Goal: Transaction & Acquisition: Book appointment/travel/reservation

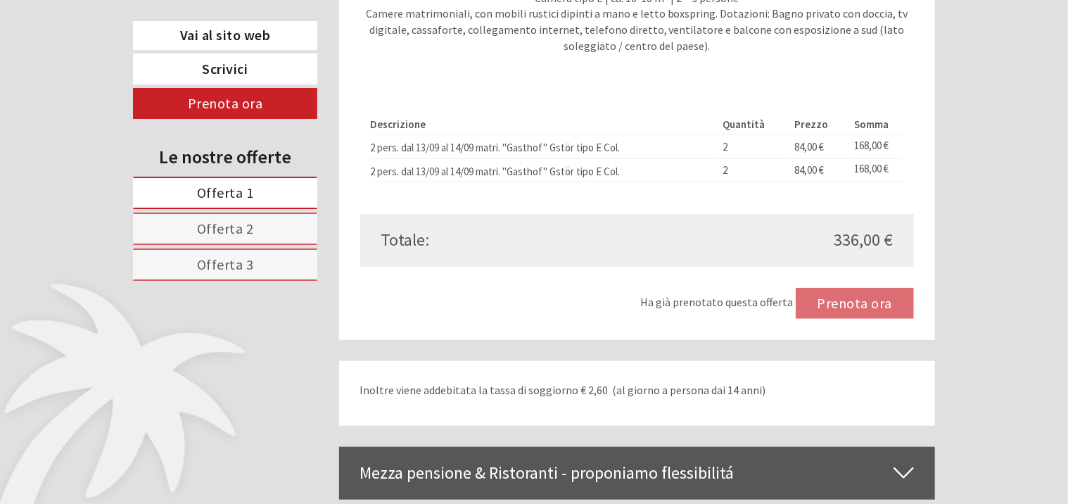
scroll to position [3025, 0]
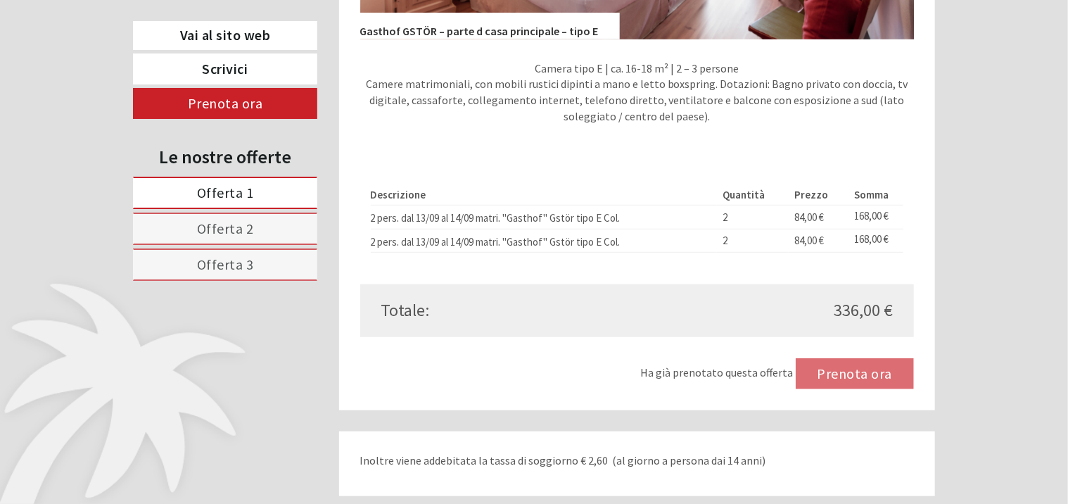
click at [250, 229] on span "Offerta 2" at bounding box center [225, 228] width 57 height 18
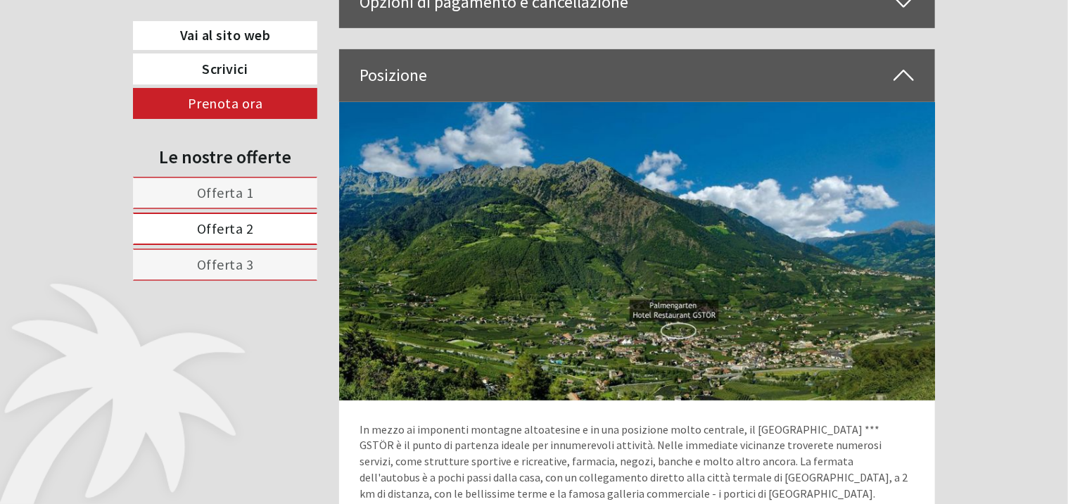
scroll to position [749, 0]
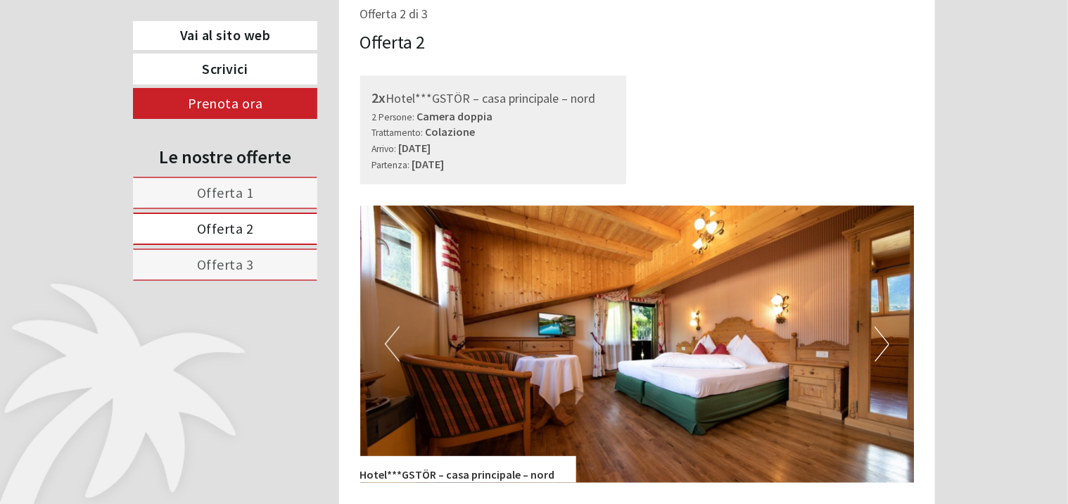
click at [248, 198] on span "Offerta 1" at bounding box center [225, 193] width 57 height 18
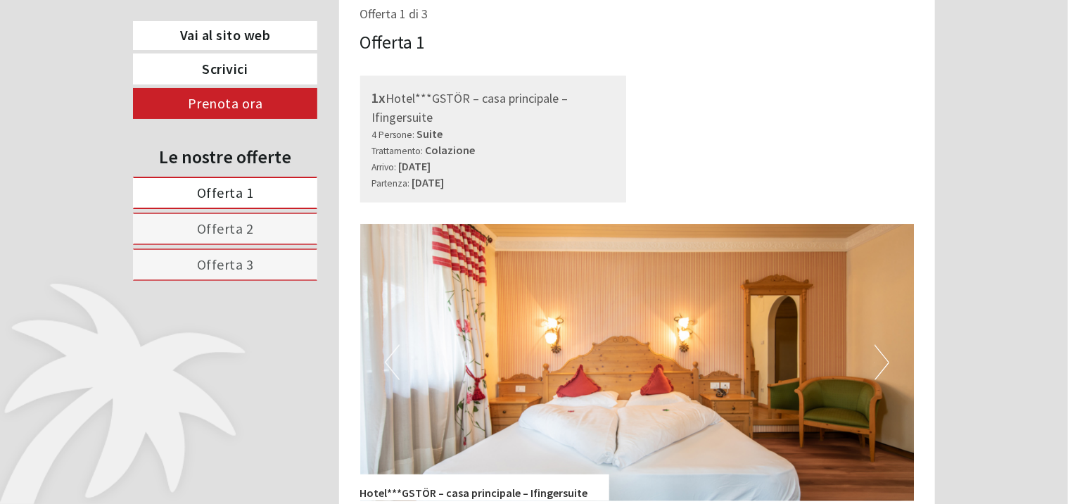
click at [218, 267] on span "Offerta 3" at bounding box center [225, 264] width 57 height 18
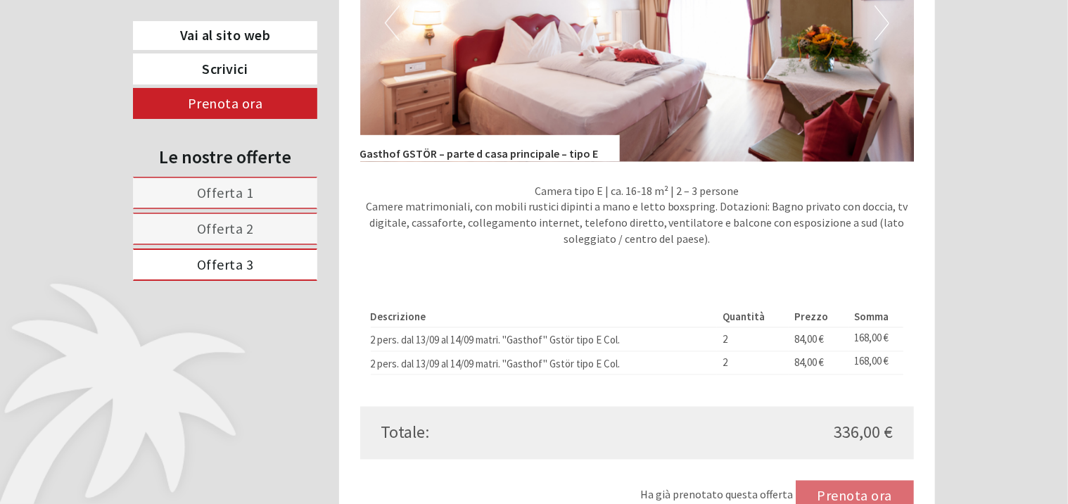
scroll to position [1100, 0]
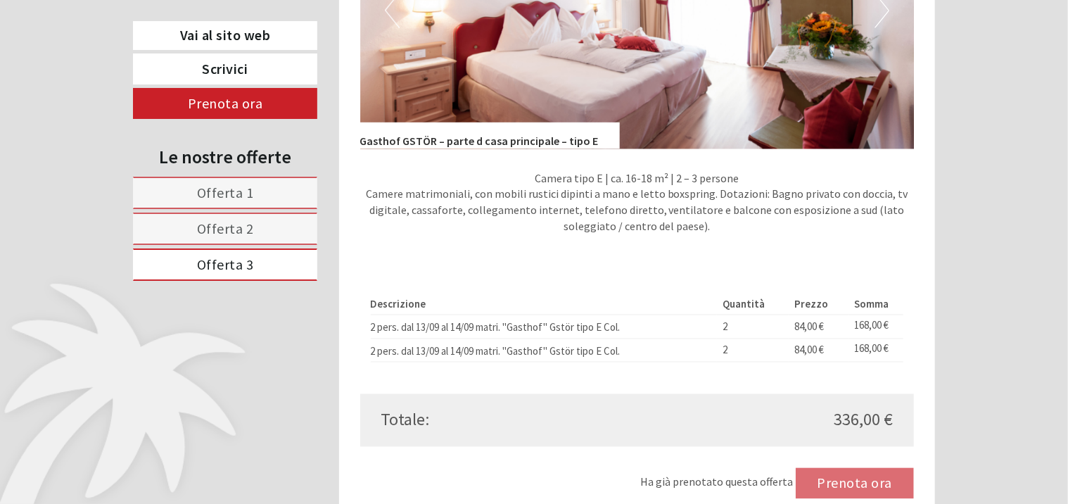
click at [255, 267] on link "Offerta 3" at bounding box center [225, 264] width 184 height 32
click at [264, 234] on link "Offerta 2" at bounding box center [225, 228] width 184 height 32
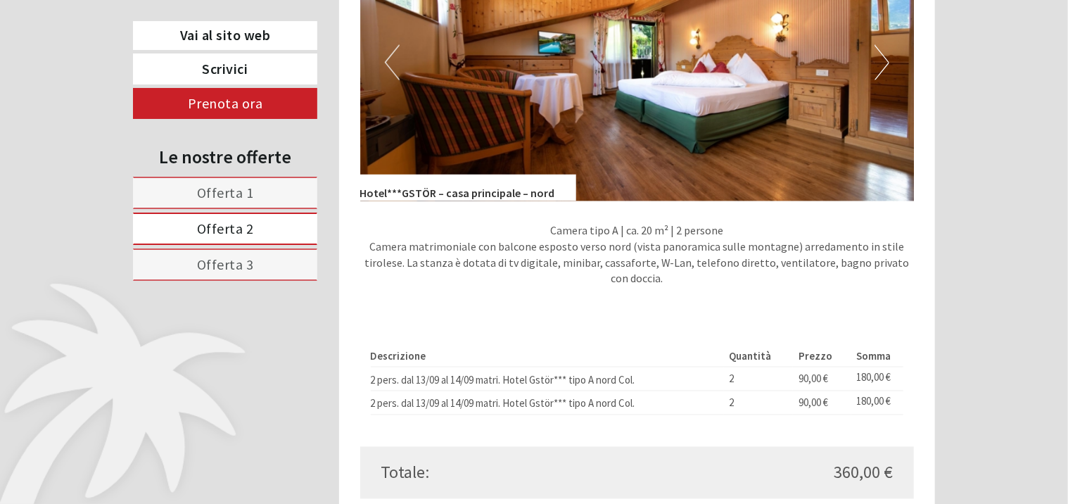
scroll to position [960, 0]
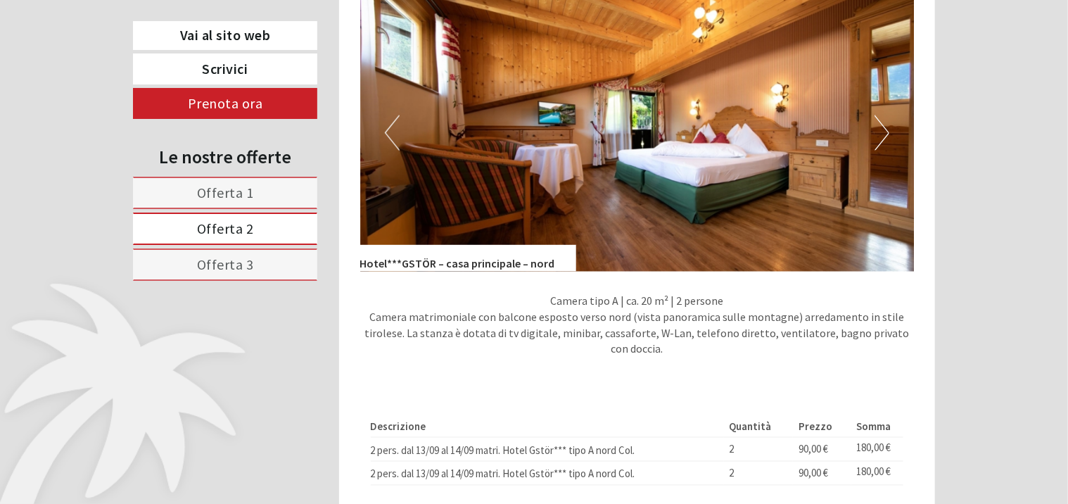
click at [887, 151] on button "Next" at bounding box center [881, 132] width 15 height 35
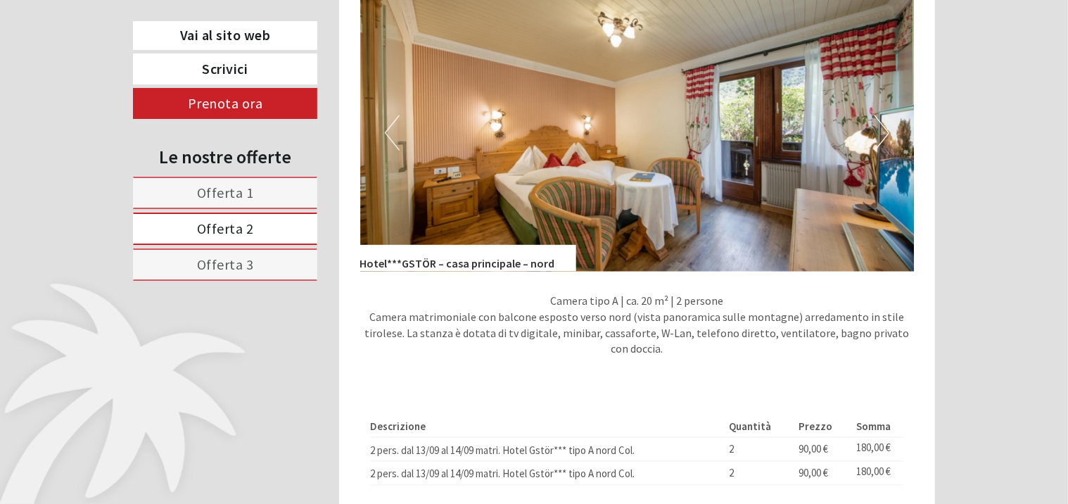
click at [886, 151] on button "Next" at bounding box center [881, 132] width 15 height 35
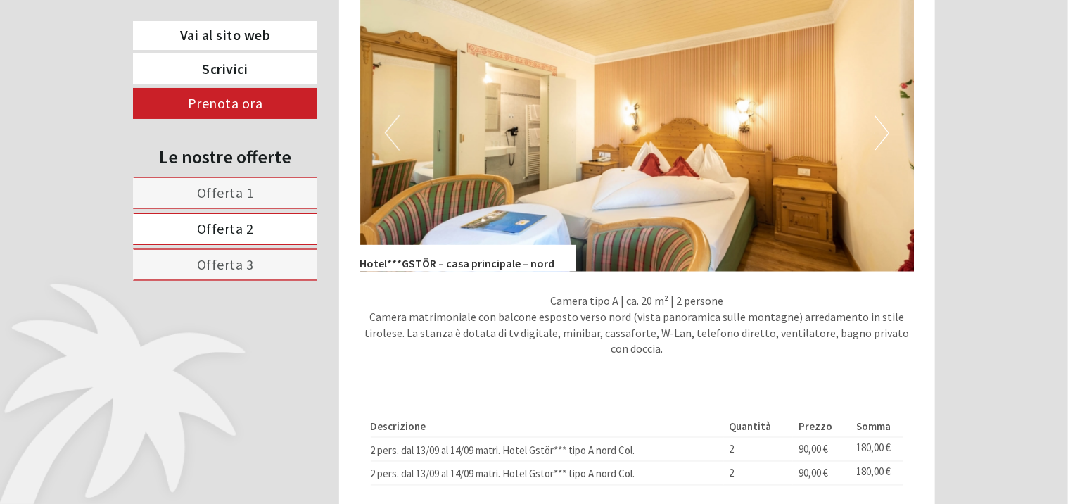
click at [886, 151] on button "Next" at bounding box center [881, 132] width 15 height 35
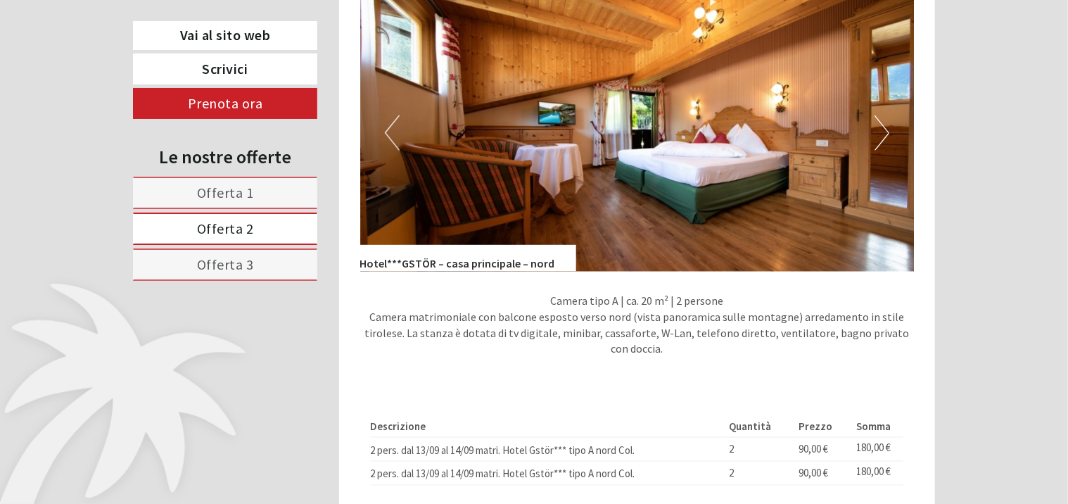
click at [186, 270] on link "Offerta 3" at bounding box center [225, 264] width 184 height 32
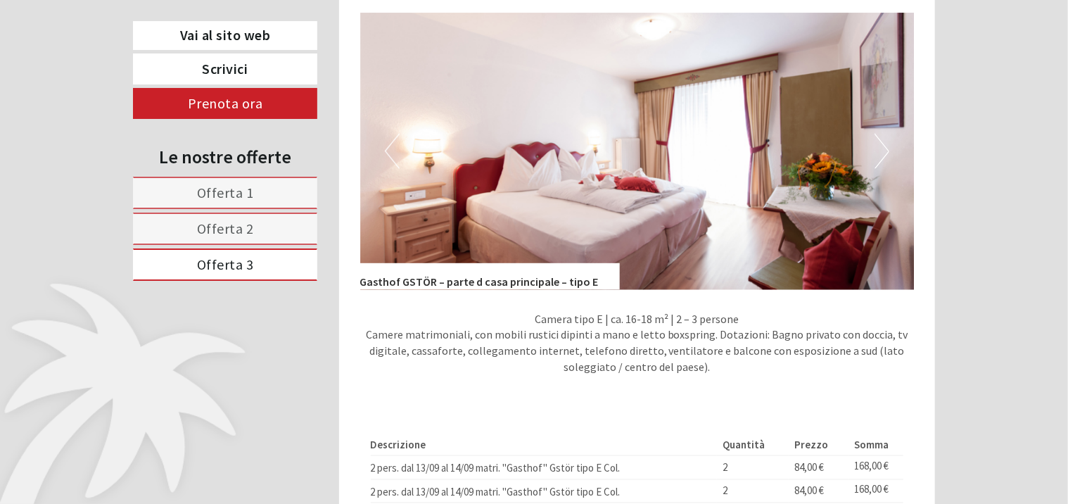
scroll to position [889, 0]
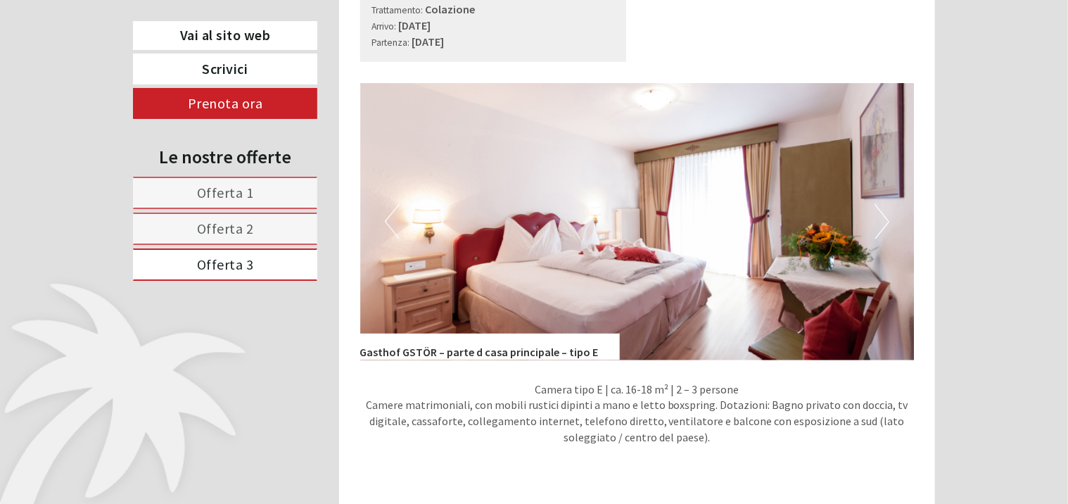
click at [880, 236] on button "Next" at bounding box center [881, 221] width 15 height 35
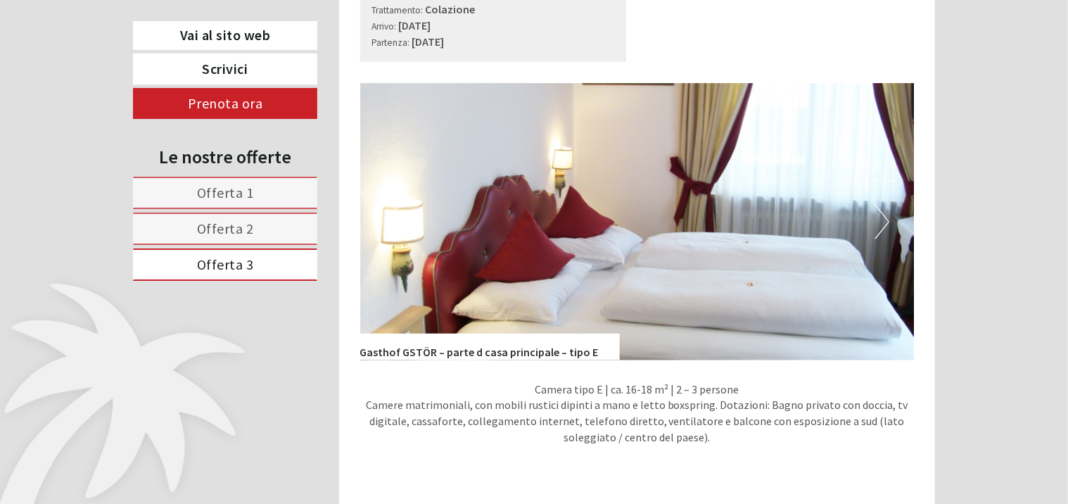
click at [880, 236] on button "Next" at bounding box center [881, 221] width 15 height 35
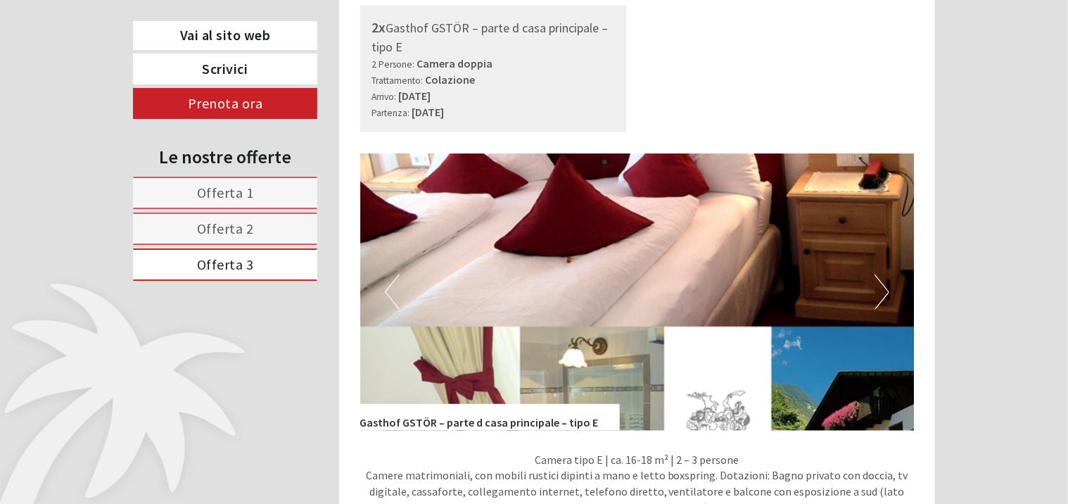
scroll to position [819, 0]
click at [880, 301] on button "Next" at bounding box center [881, 291] width 15 height 35
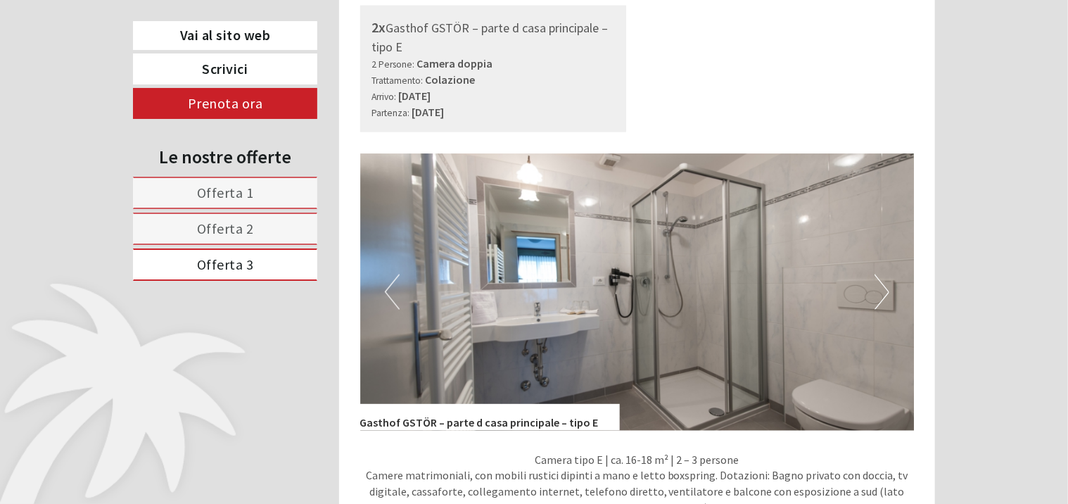
click at [880, 301] on button "Next" at bounding box center [881, 291] width 15 height 35
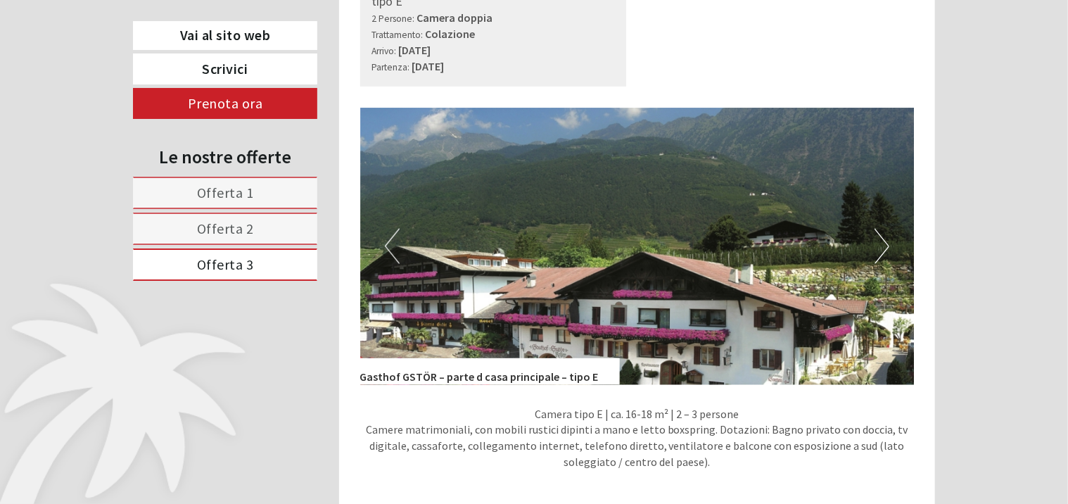
scroll to position [889, 0]
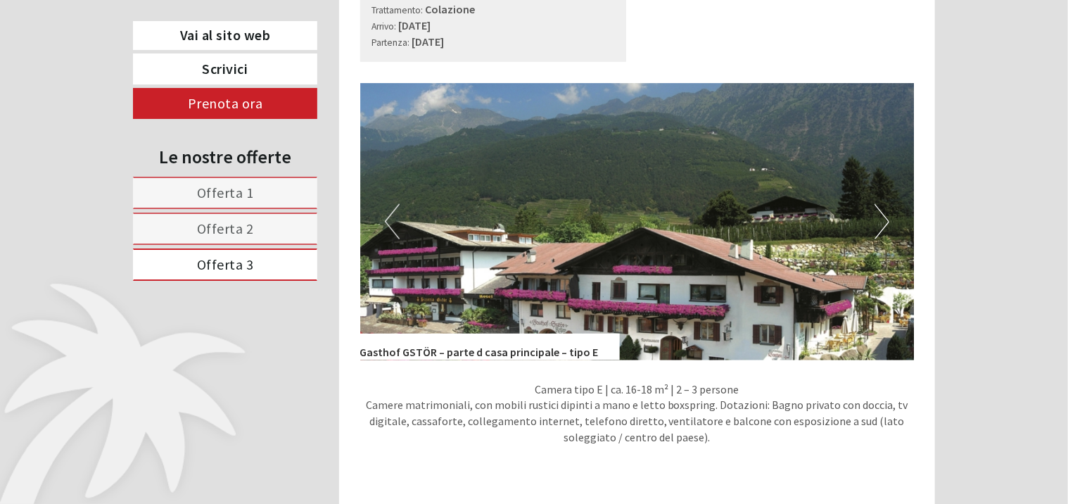
click at [890, 243] on img at bounding box center [637, 221] width 554 height 277
click at [878, 239] on button "Next" at bounding box center [881, 221] width 15 height 35
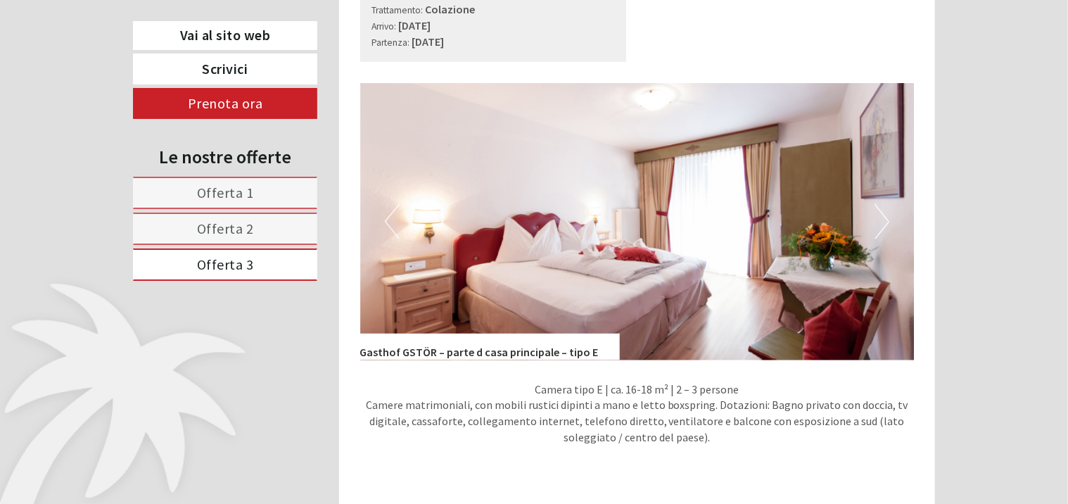
scroll to position [1171, 0]
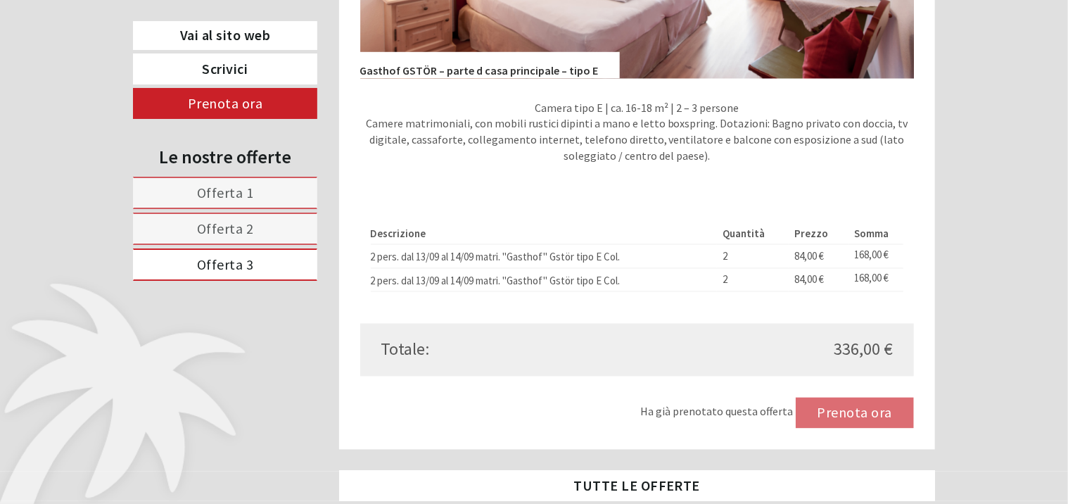
click at [231, 222] on span "Offerta 2" at bounding box center [225, 228] width 57 height 18
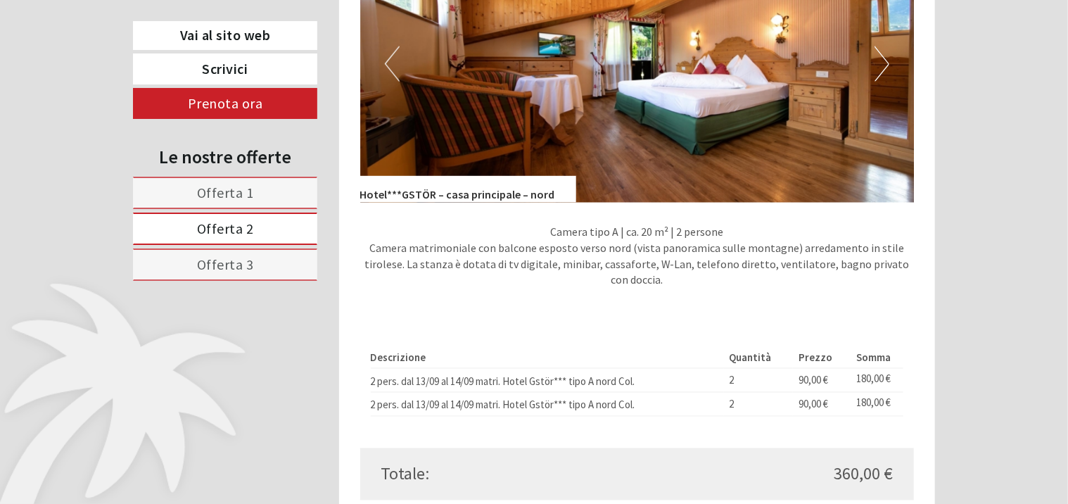
scroll to position [1030, 0]
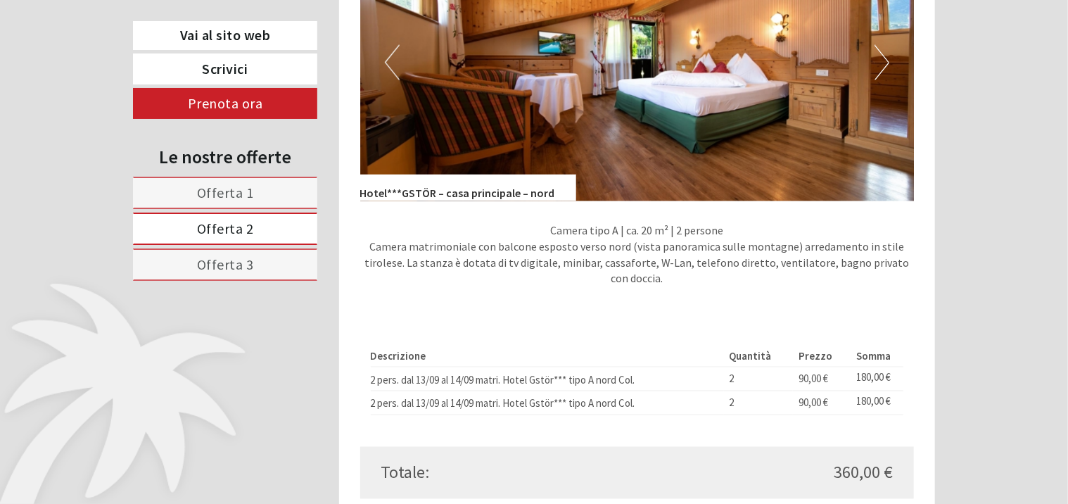
click at [237, 194] on span "Offerta 1" at bounding box center [225, 193] width 57 height 18
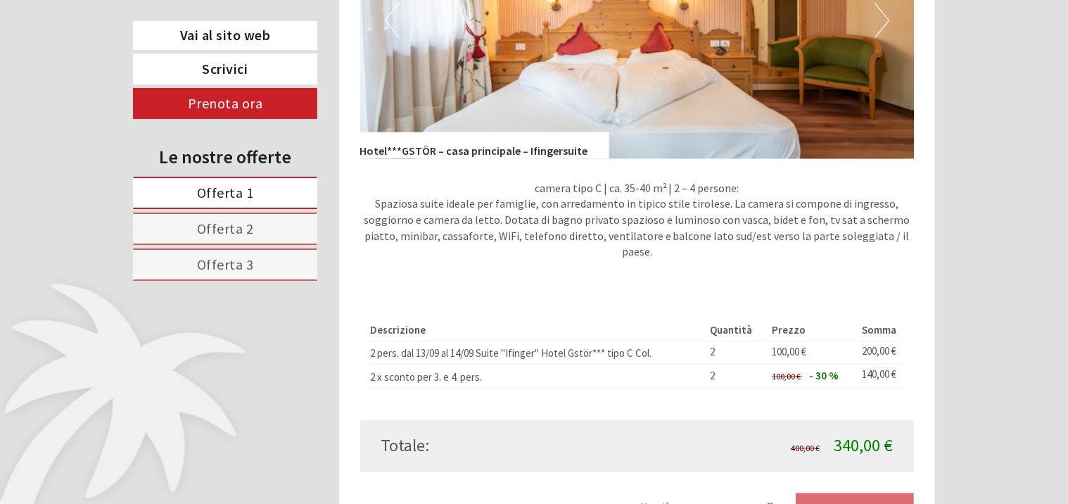
scroll to position [1100, 0]
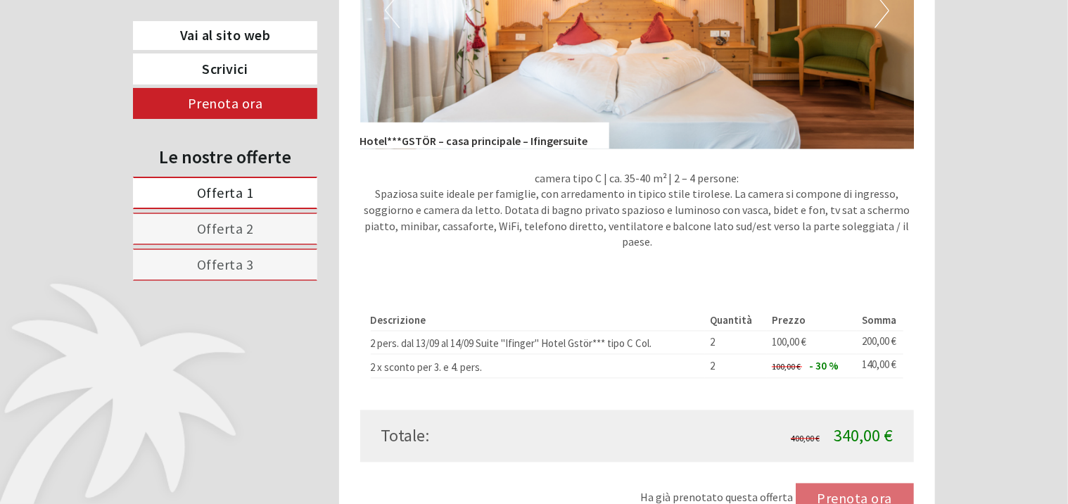
click at [247, 264] on span "Offerta 3" at bounding box center [225, 264] width 57 height 18
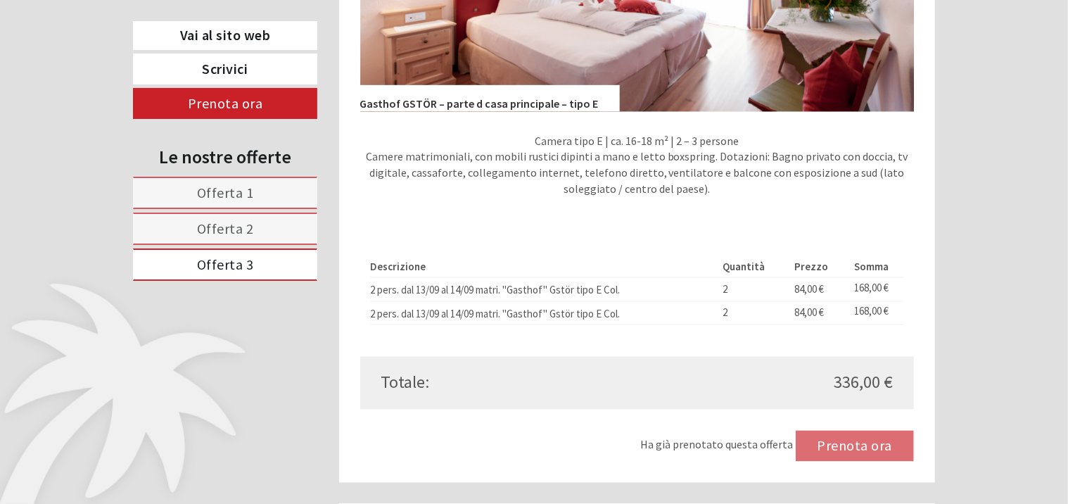
scroll to position [1241, 0]
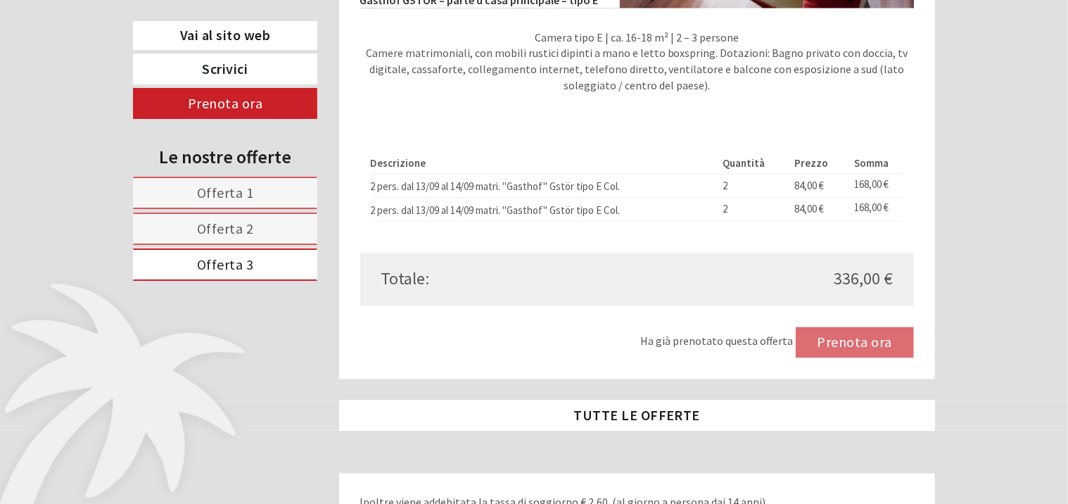
click at [853, 358] on div "Ha già prenotato questa offerta Prenota ora" at bounding box center [637, 342] width 554 height 31
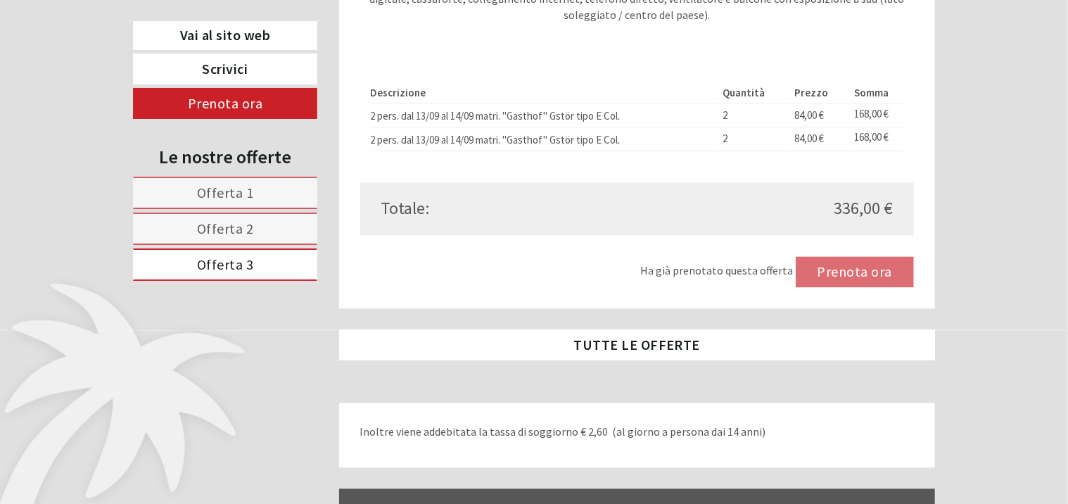
click at [236, 189] on span "Offerta 1" at bounding box center [225, 193] width 57 height 18
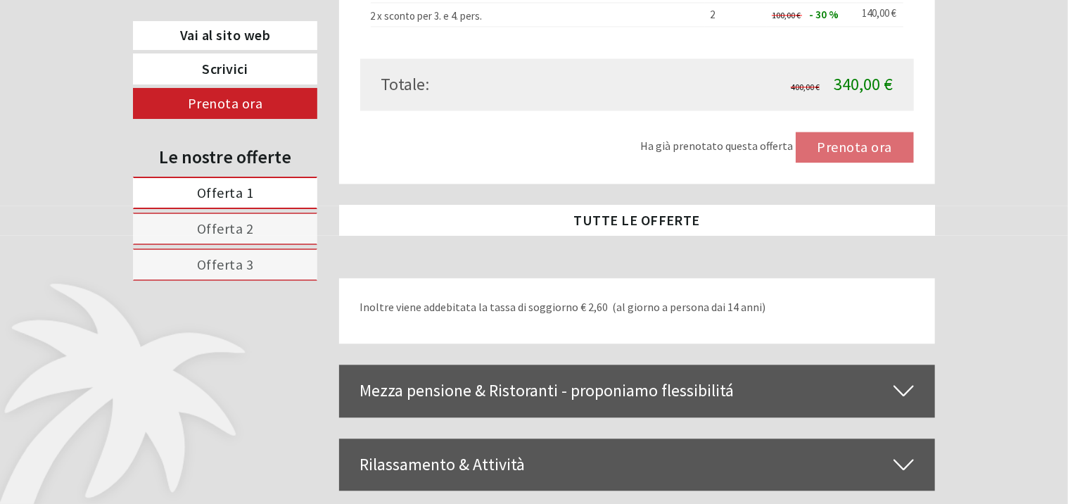
scroll to position [1522, 0]
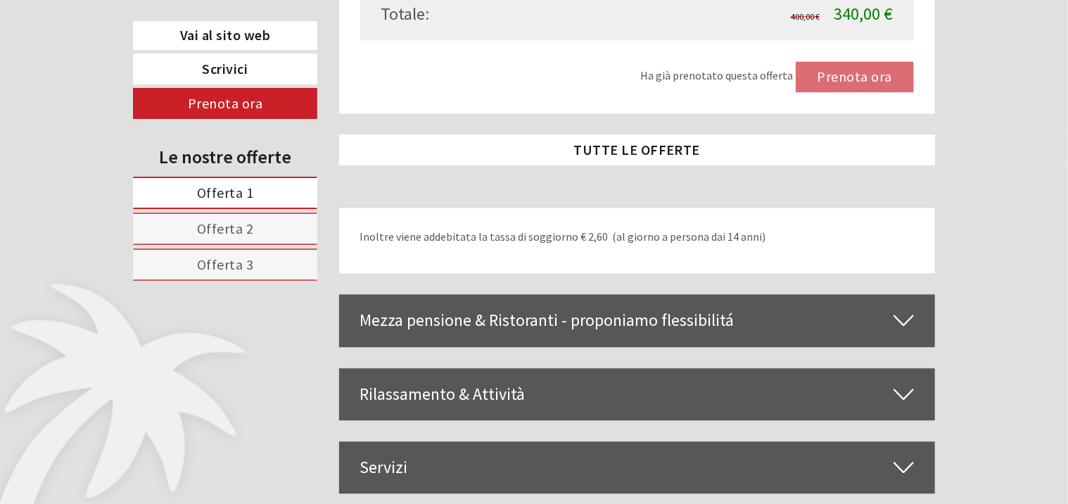
click at [213, 260] on span "Offerta 3" at bounding box center [225, 264] width 57 height 18
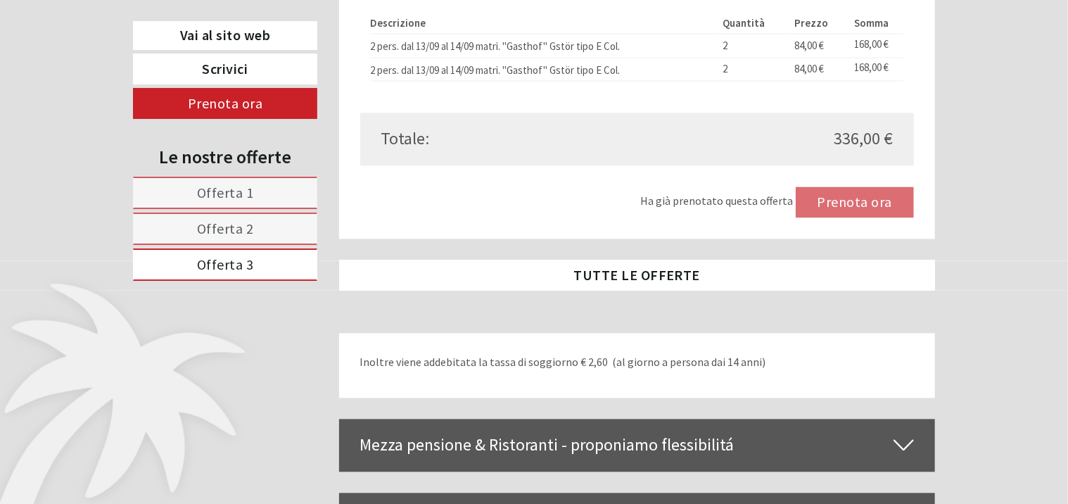
scroll to position [1452, 0]
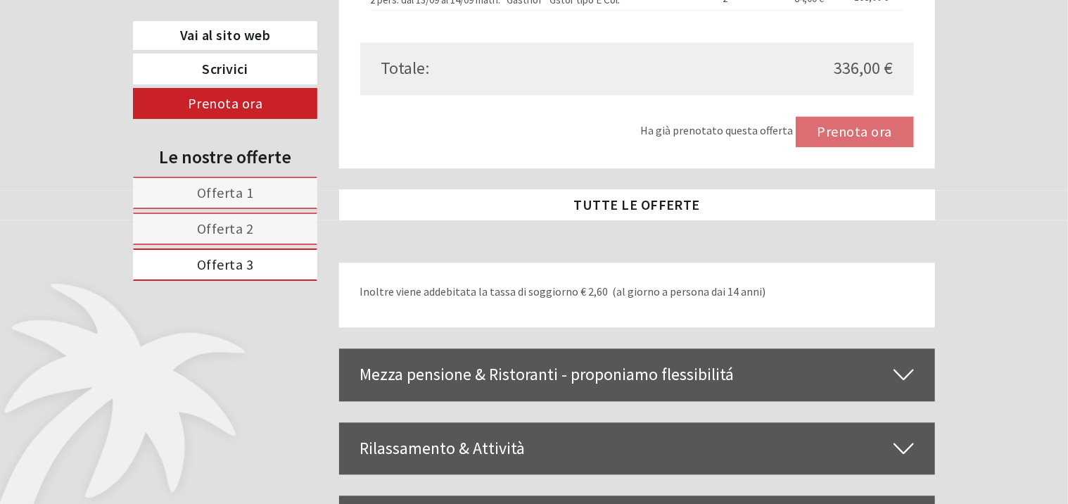
click at [684, 392] on div "Mezza pensione & Ristoranti - proponiamo flessibilitá" at bounding box center [637, 374] width 597 height 52
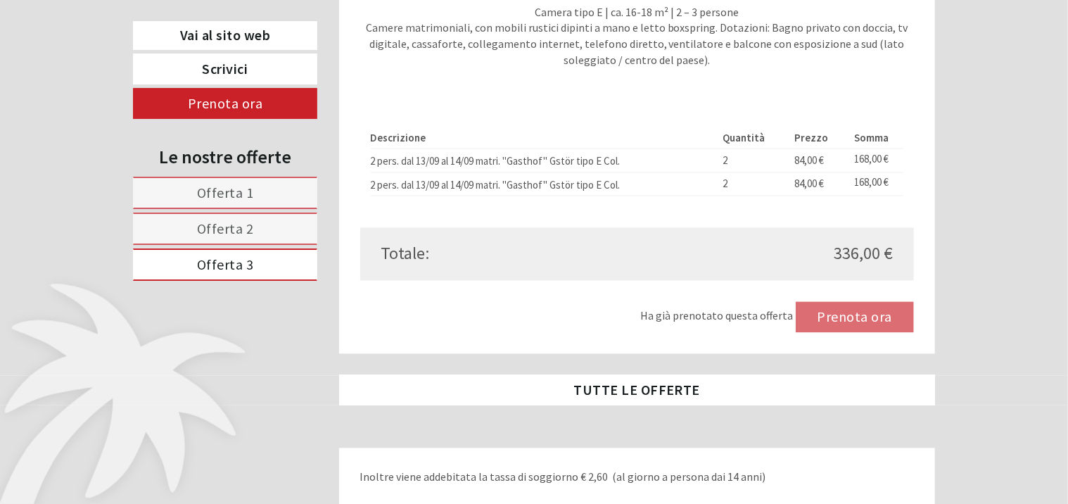
scroll to position [1241, 0]
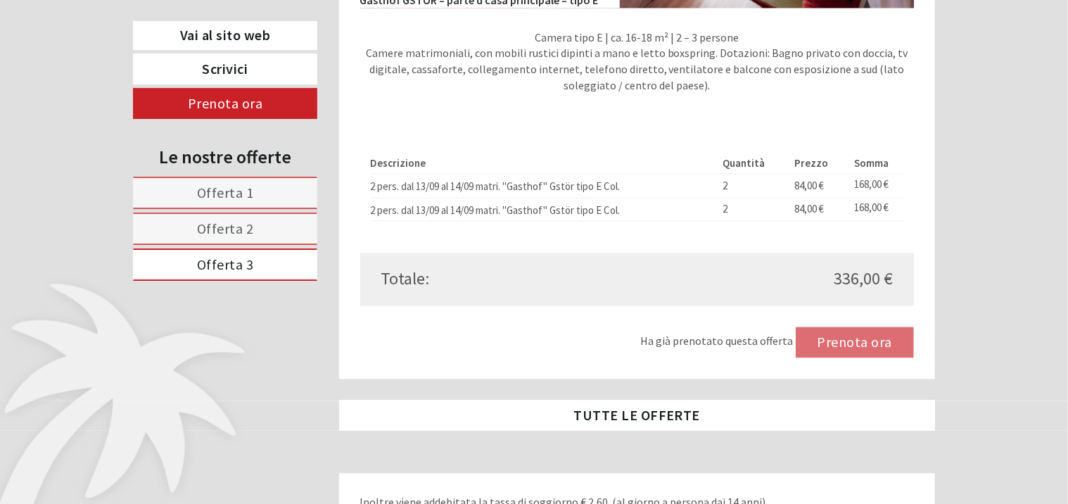
click at [858, 358] on div "Ha già prenotato questa offerta Prenota ora" at bounding box center [637, 342] width 554 height 31
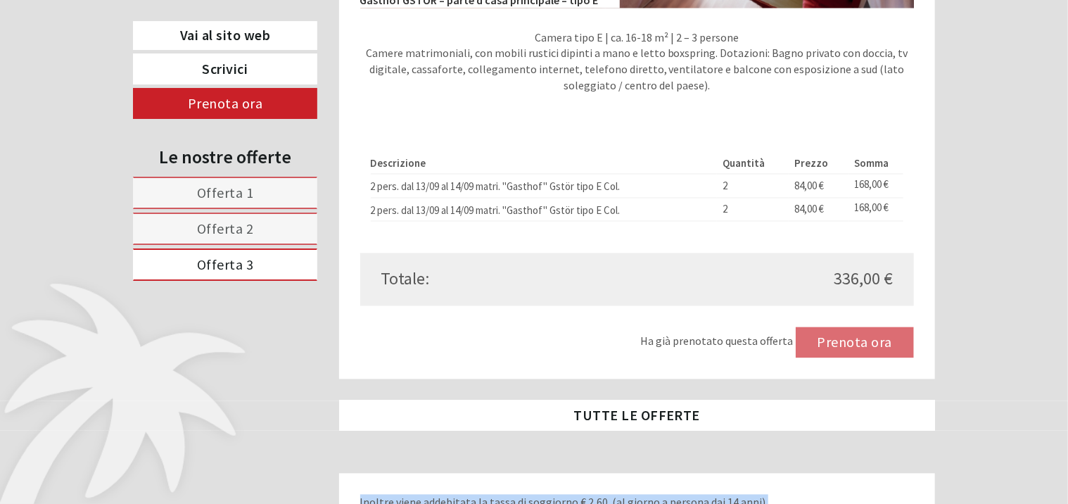
click at [858, 358] on div "Ha già prenotato questa offerta Prenota ora" at bounding box center [637, 342] width 554 height 31
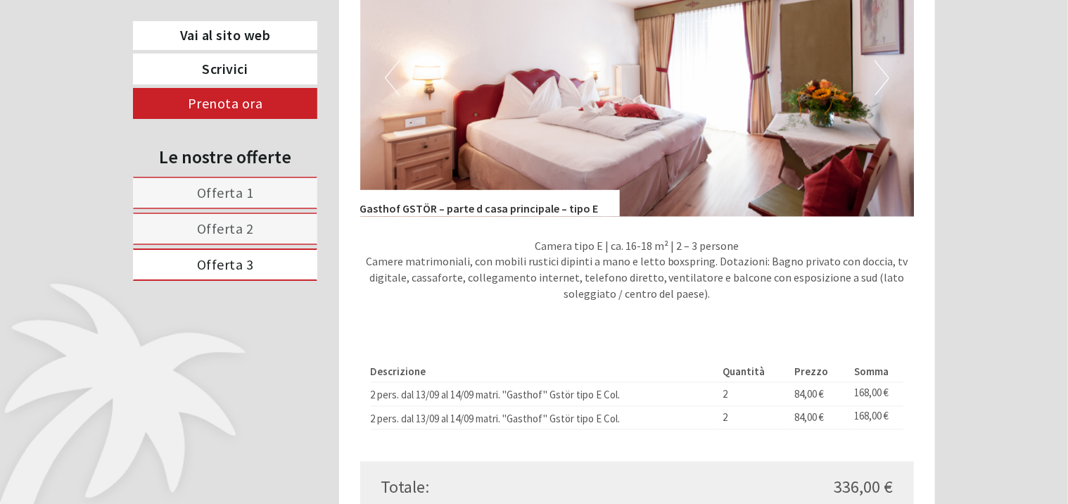
scroll to position [1030, 0]
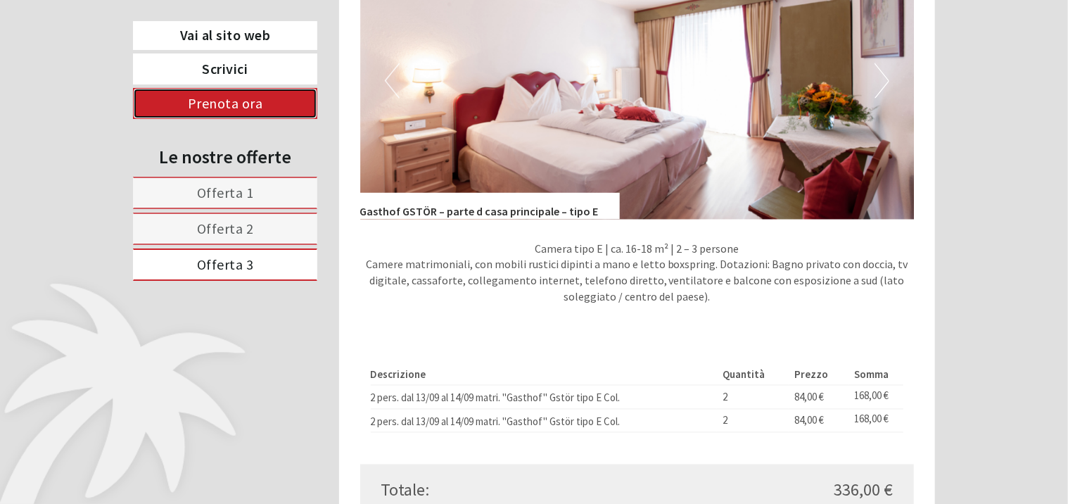
click at [203, 104] on link "Prenota ora" at bounding box center [225, 103] width 184 height 31
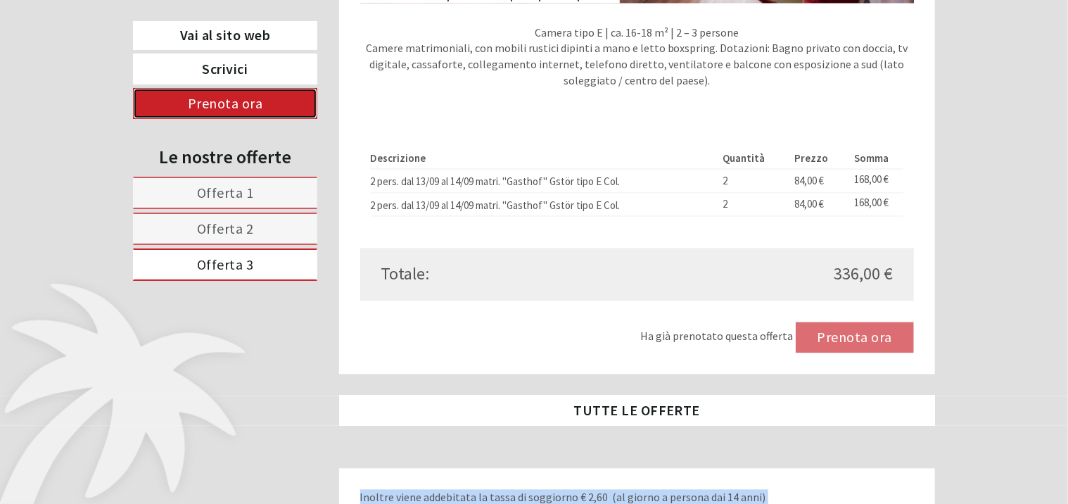
scroll to position [1247, 0]
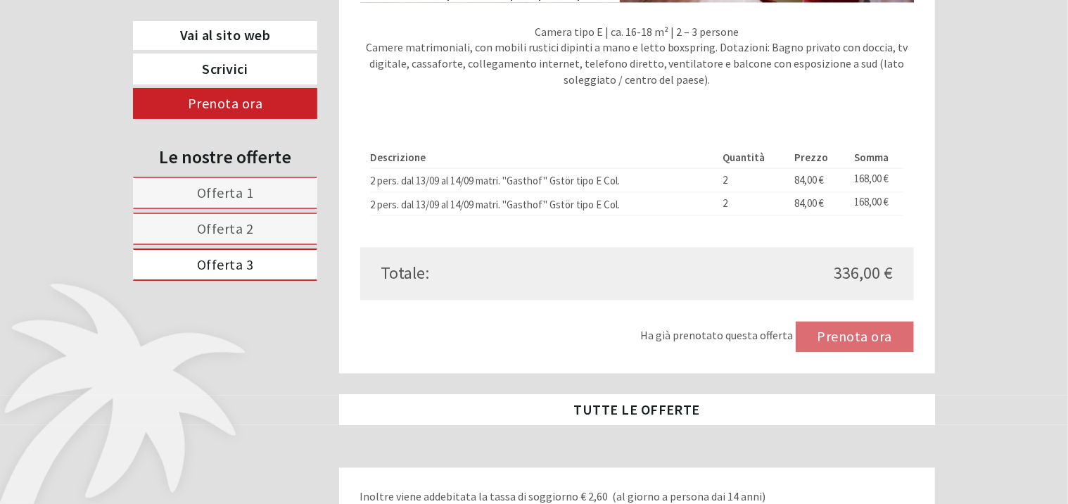
click at [850, 350] on div "Ha già prenotato questa offerta Prenota ora" at bounding box center [637, 336] width 554 height 31
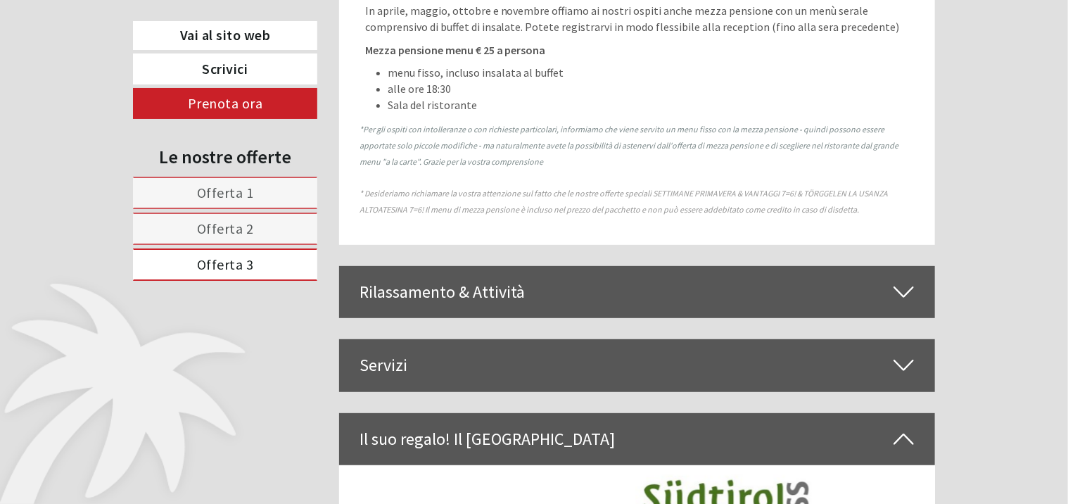
scroll to position [2865, 0]
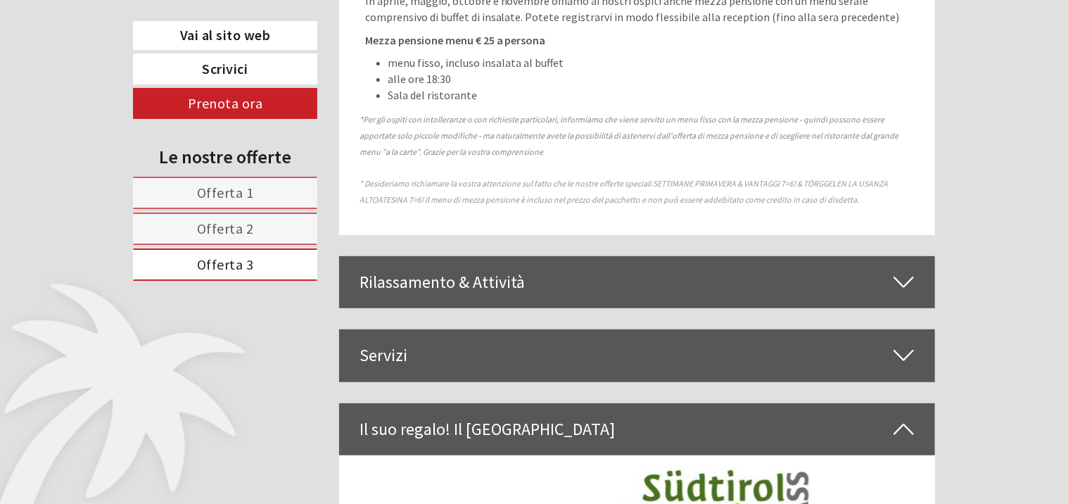
click at [630, 276] on div "Rilassamento & Attività" at bounding box center [637, 282] width 597 height 52
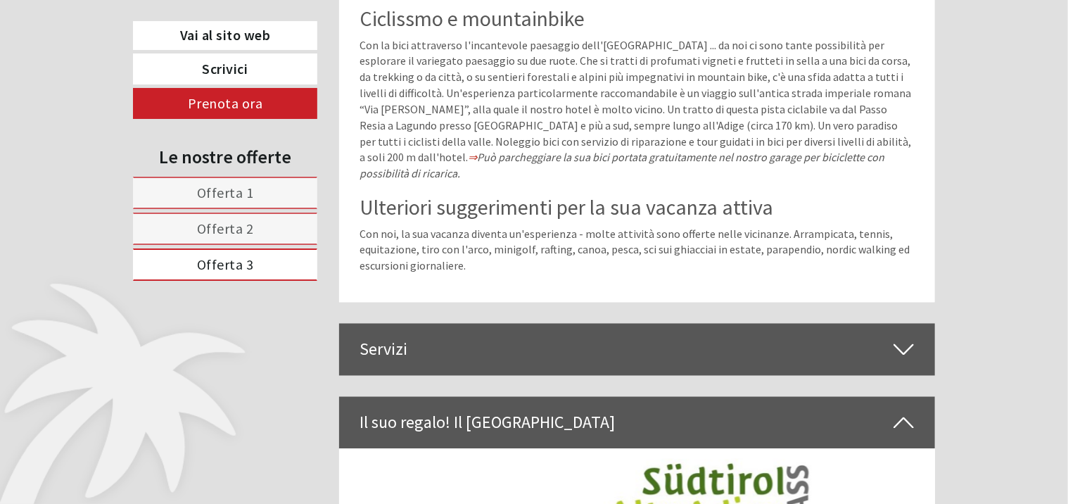
scroll to position [3779, 0]
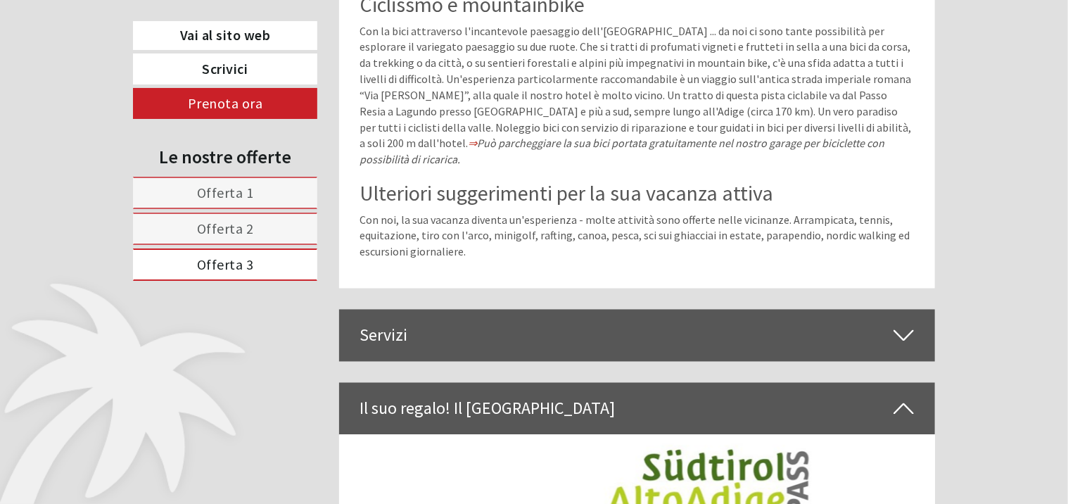
click at [632, 310] on div "Servizi" at bounding box center [637, 336] width 597 height 52
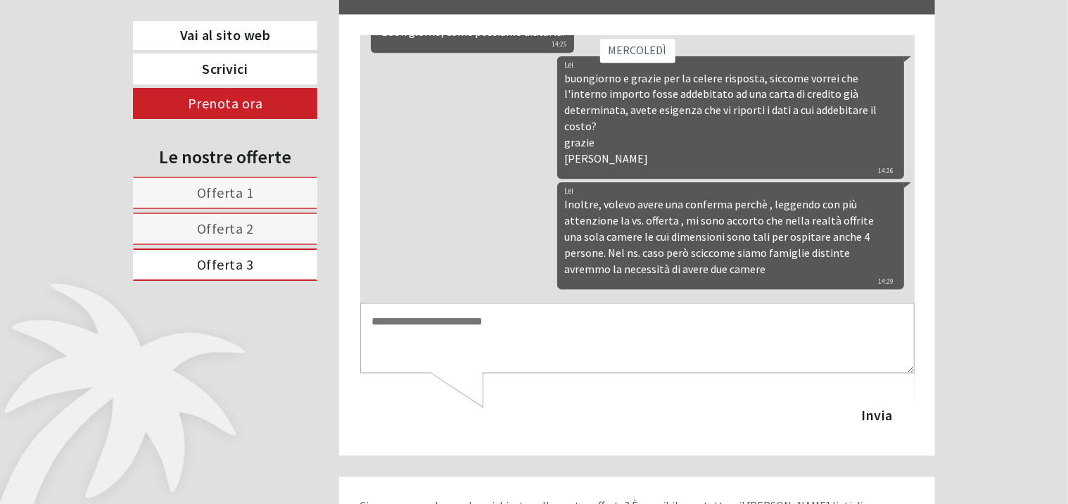
scroll to position [6804, 0]
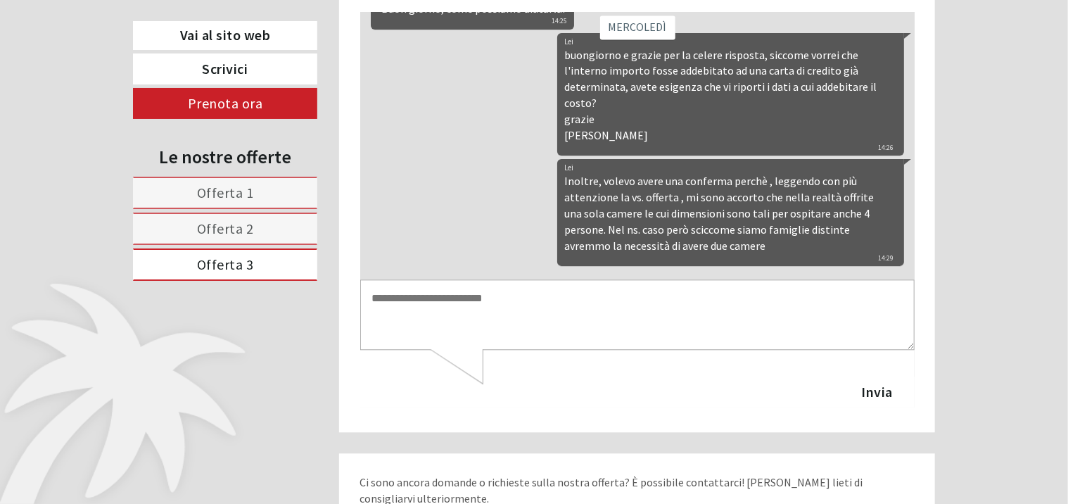
click at [231, 262] on span "Offerta 3" at bounding box center [225, 264] width 57 height 18
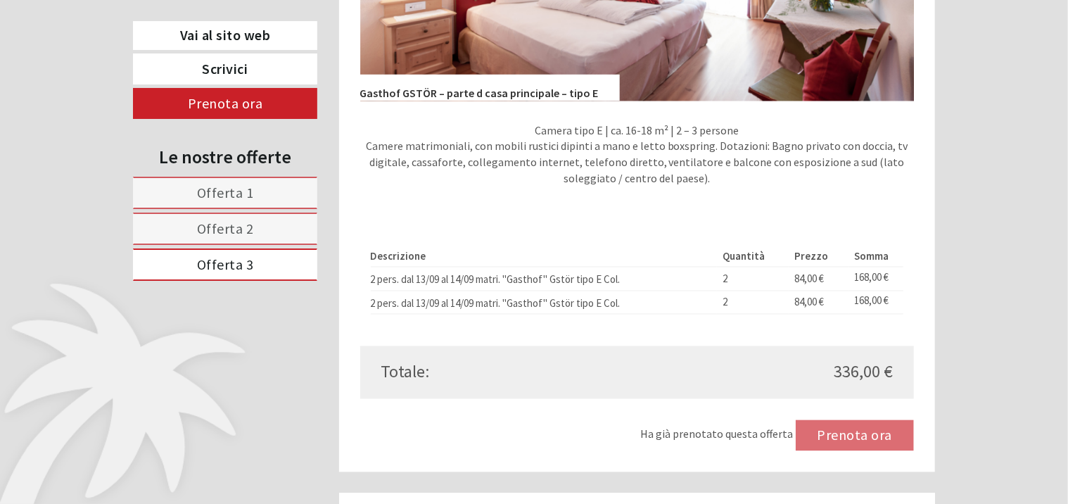
scroll to position [1241, 0]
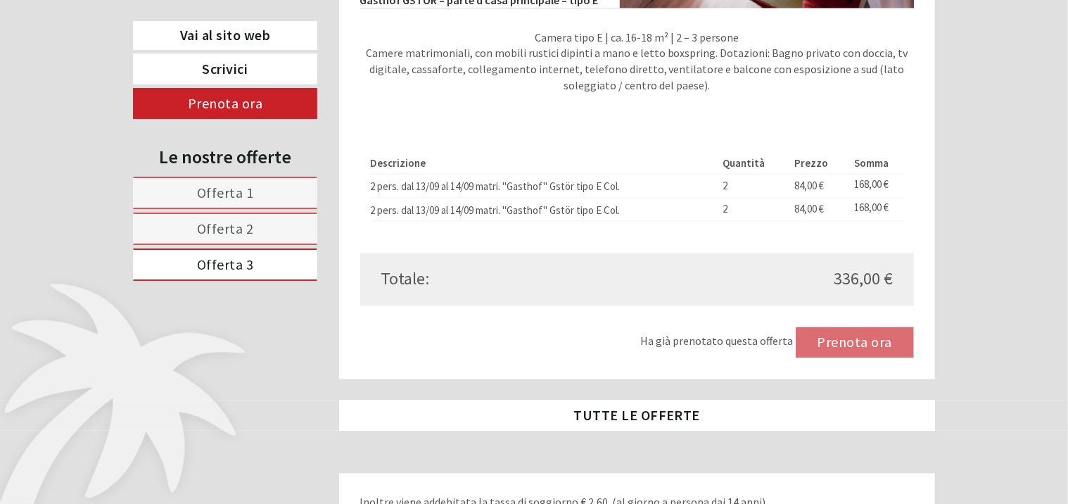
click at [841, 357] on div "Ha già prenotato questa offerta Prenota ora" at bounding box center [637, 342] width 554 height 31
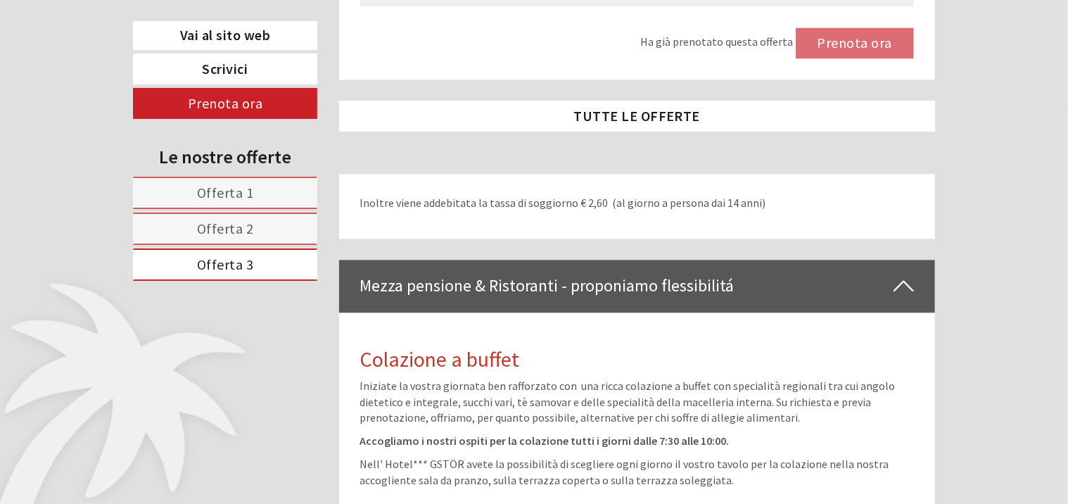
scroll to position [1663, 0]
